Goal: Information Seeking & Learning: Learn about a topic

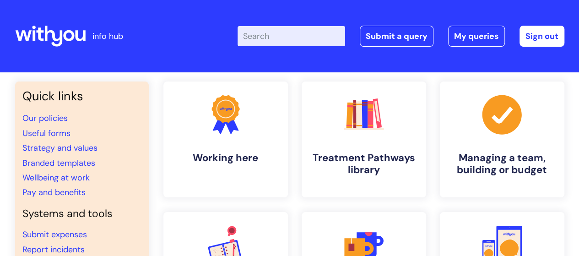
click at [295, 39] on input "Enter your search term here..." at bounding box center [292, 36] width 108 height 20
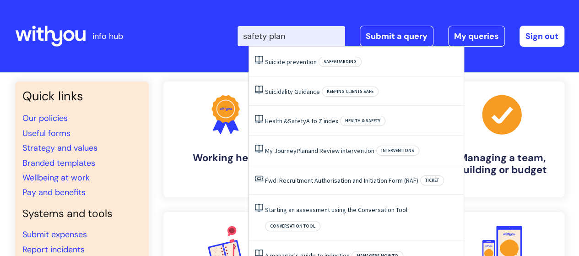
type input "safety plan"
click button "Search" at bounding box center [0, 0] width 0 height 0
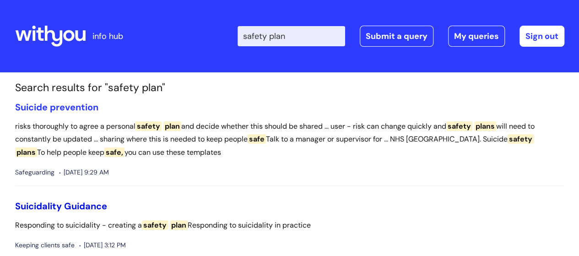
click at [82, 207] on link "Suicidality Guidance" at bounding box center [61, 206] width 92 height 12
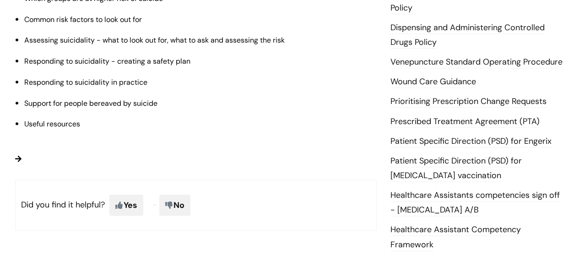
scroll to position [330, 0]
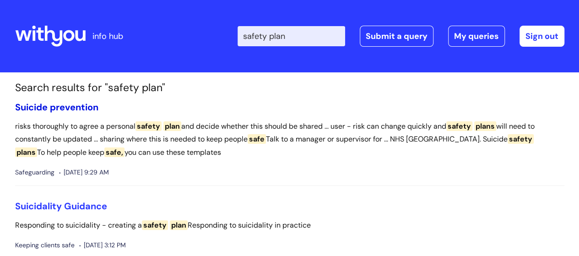
click at [83, 106] on link "Suicide prevention" at bounding box center [56, 107] width 83 height 12
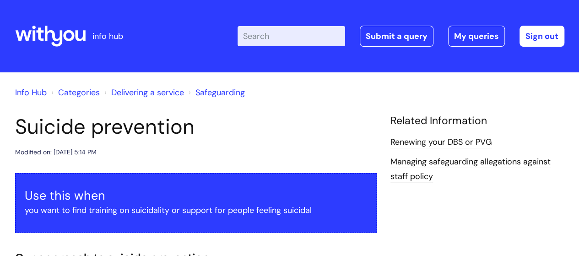
click at [259, 128] on h1 "Suicide prevention" at bounding box center [196, 126] width 362 height 25
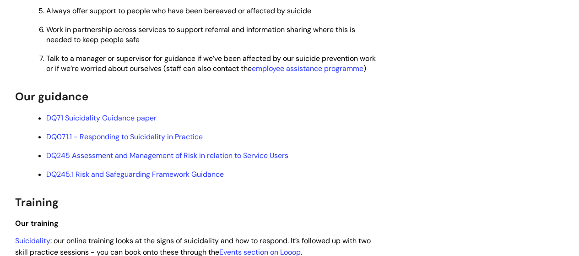
scroll to position [476, 0]
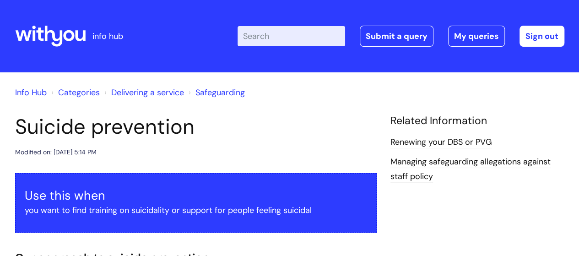
click at [225, 111] on div "Info Hub Categories Delivering a service Safeguarding" at bounding box center [289, 97] width 549 height 33
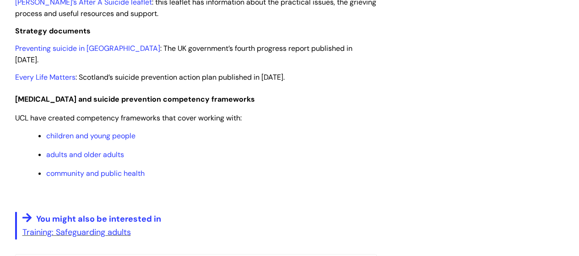
scroll to position [1264, 0]
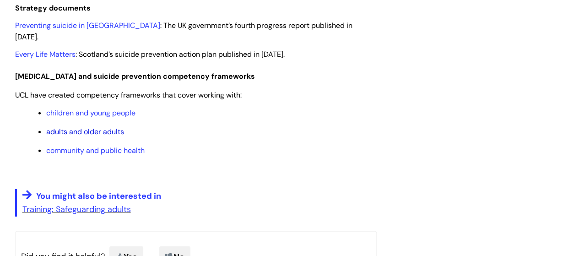
click at [112, 135] on link "adults and older adults" at bounding box center [85, 132] width 78 height 10
